Goal: Check status: Check status

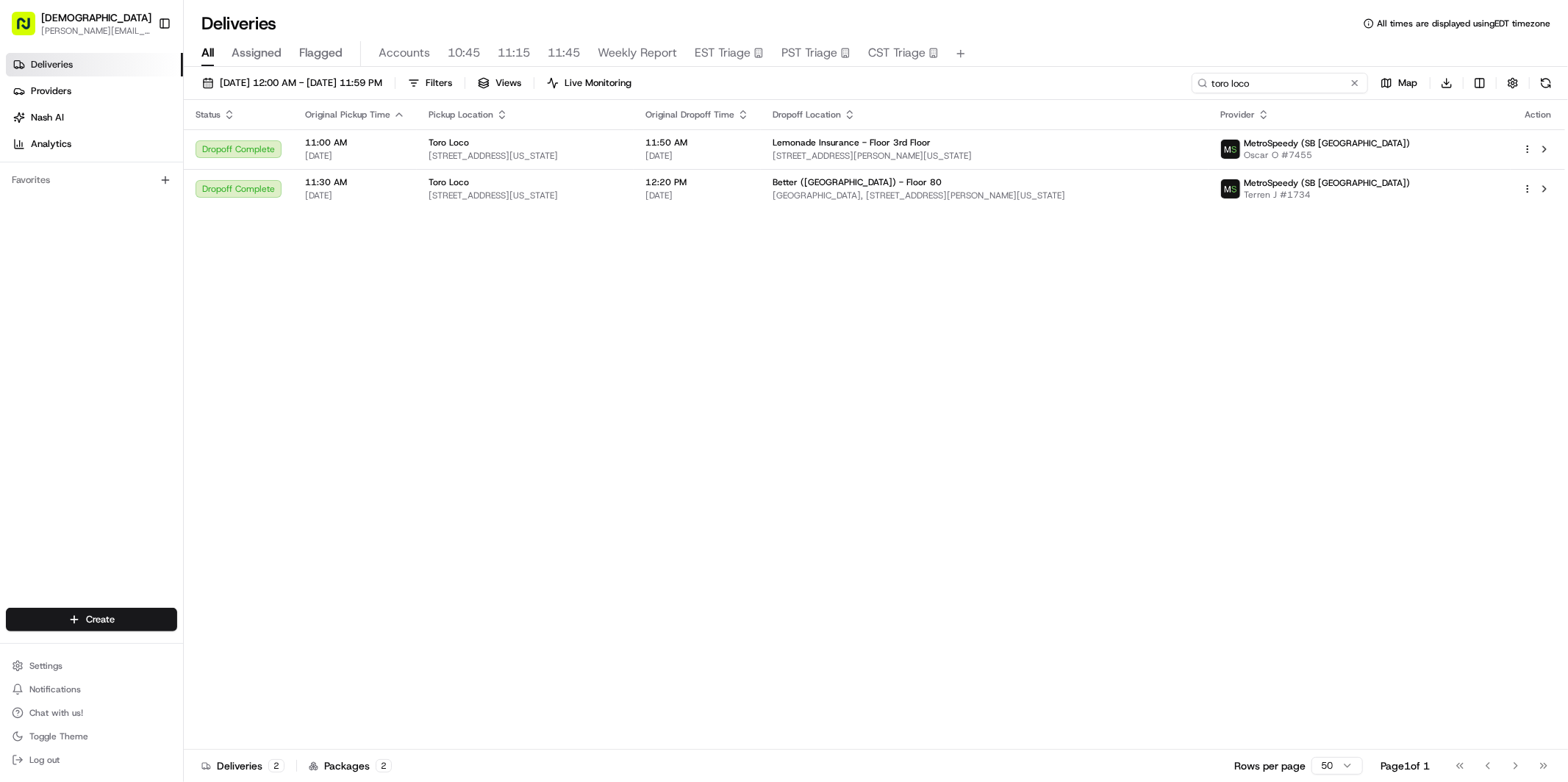
click at [1282, 88] on input "toro loco" at bounding box center [1280, 83] width 176 height 21
type input "relay"
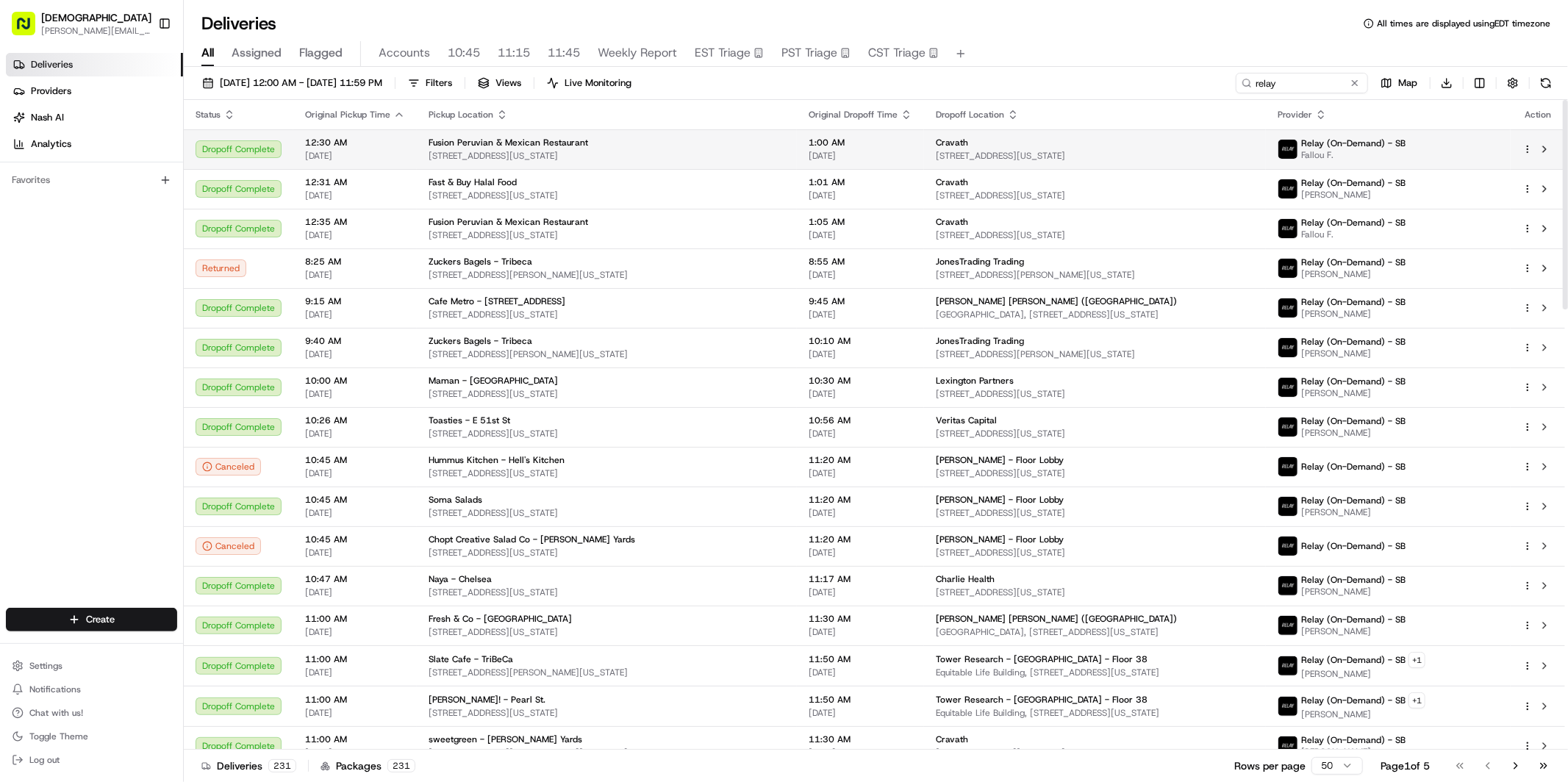
click at [350, 147] on span "12:30 AM" at bounding box center [355, 142] width 100 height 12
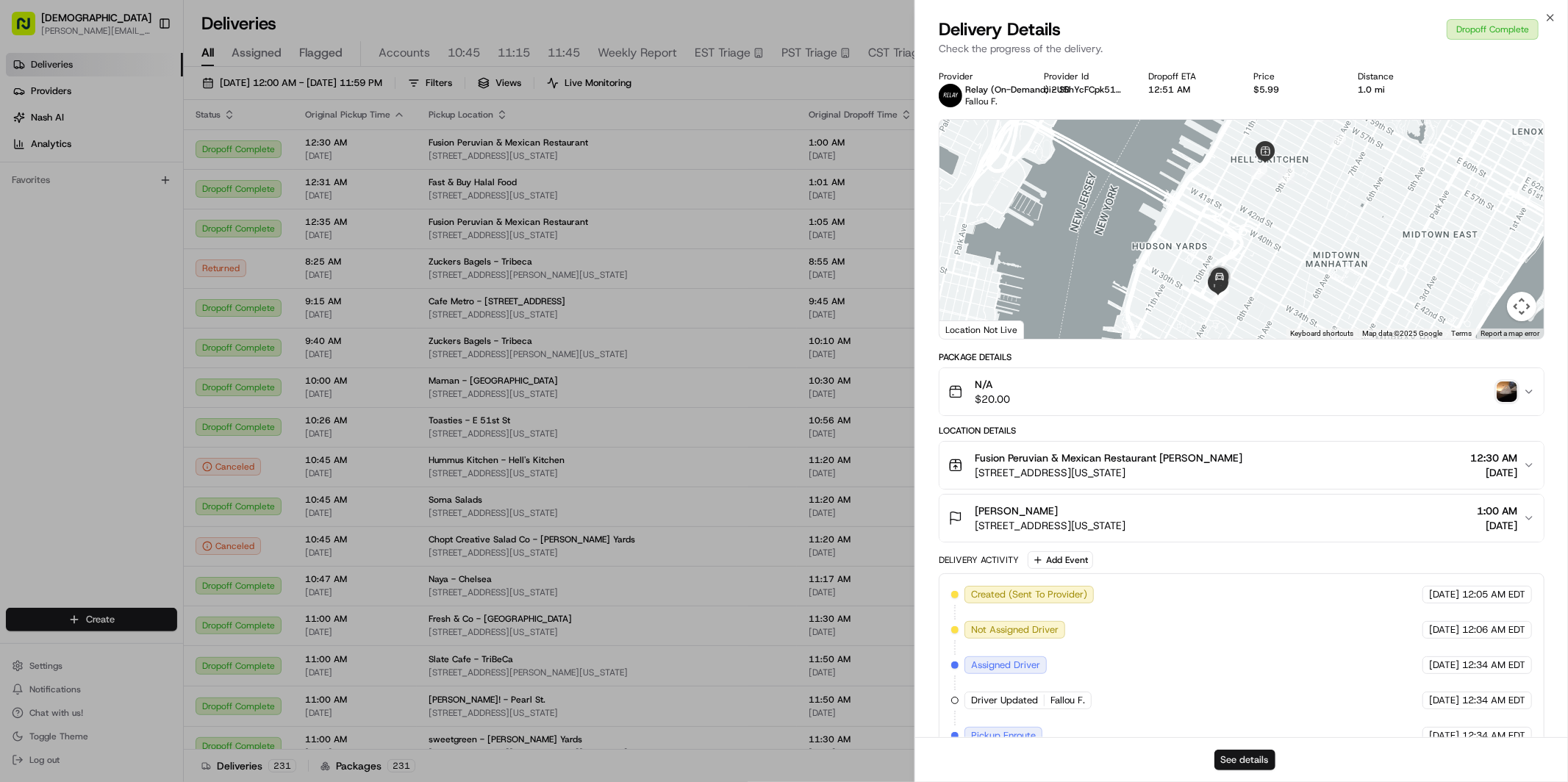
click at [1221, 766] on button "See details" at bounding box center [1245, 760] width 61 height 21
